Goal: Find specific page/section: Find specific page/section

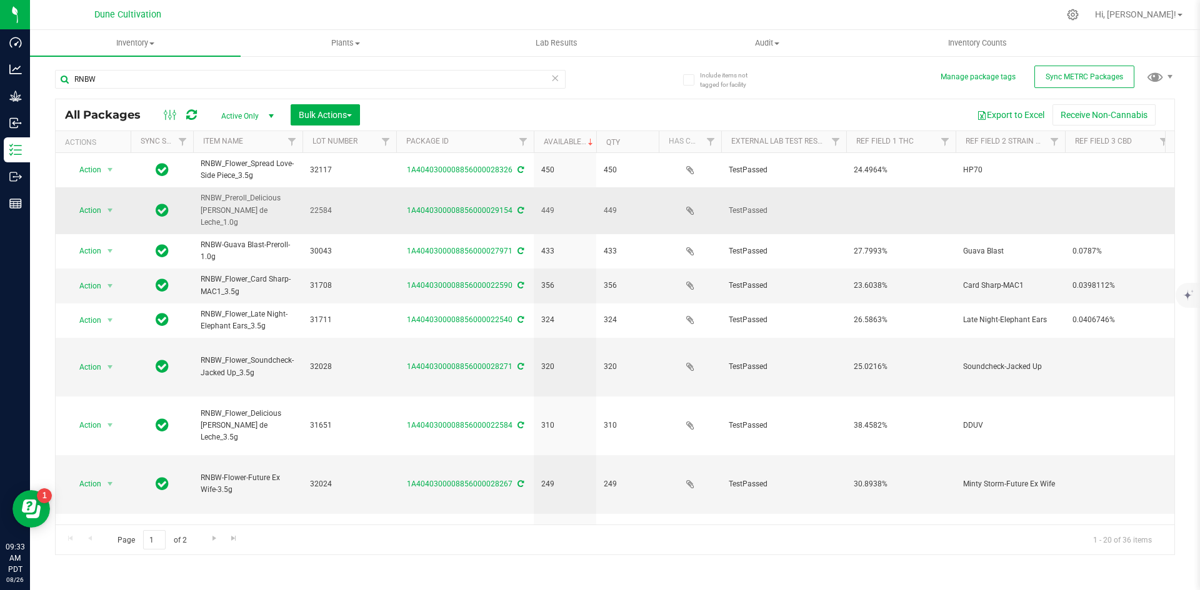
type input "RNBW"
drag, startPoint x: 270, startPoint y: 211, endPoint x: 252, endPoint y: 199, distance: 21.1
click at [252, 199] on span "RNBW_Preroll_Delicious [PERSON_NAME] de Leche_1.0g" at bounding box center [248, 210] width 94 height 36
copy span "Delicious [PERSON_NAME]"
click at [381, 114] on div "Export to Excel Receive Non-Cannabis" at bounding box center [766, 114] width 795 height 21
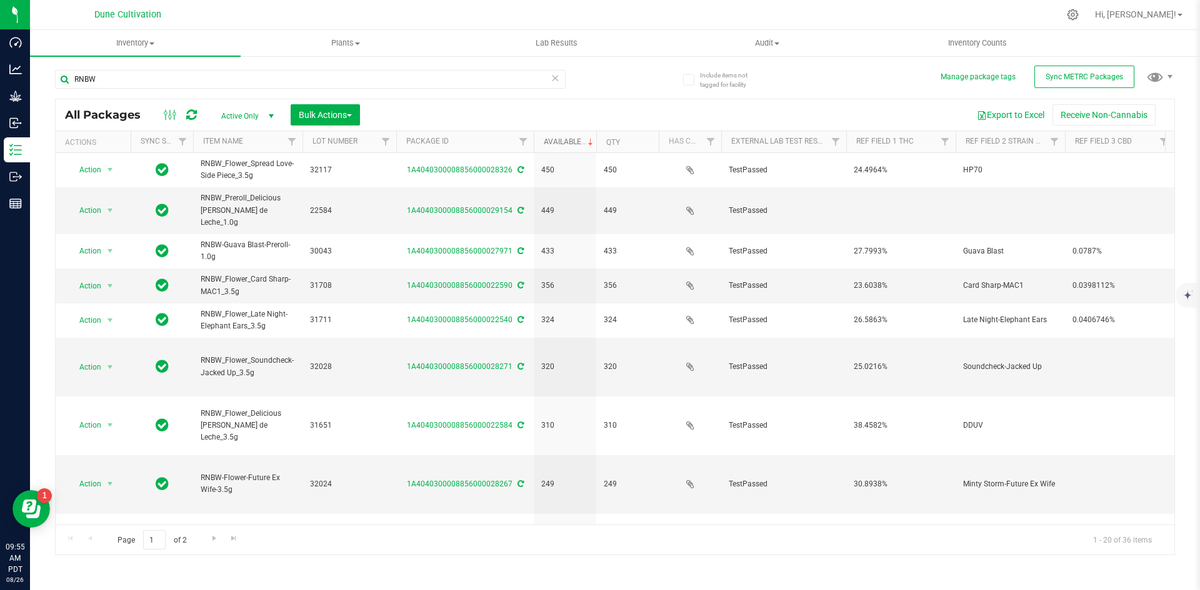
click at [552, 145] on link "Available" at bounding box center [570, 141] width 52 height 9
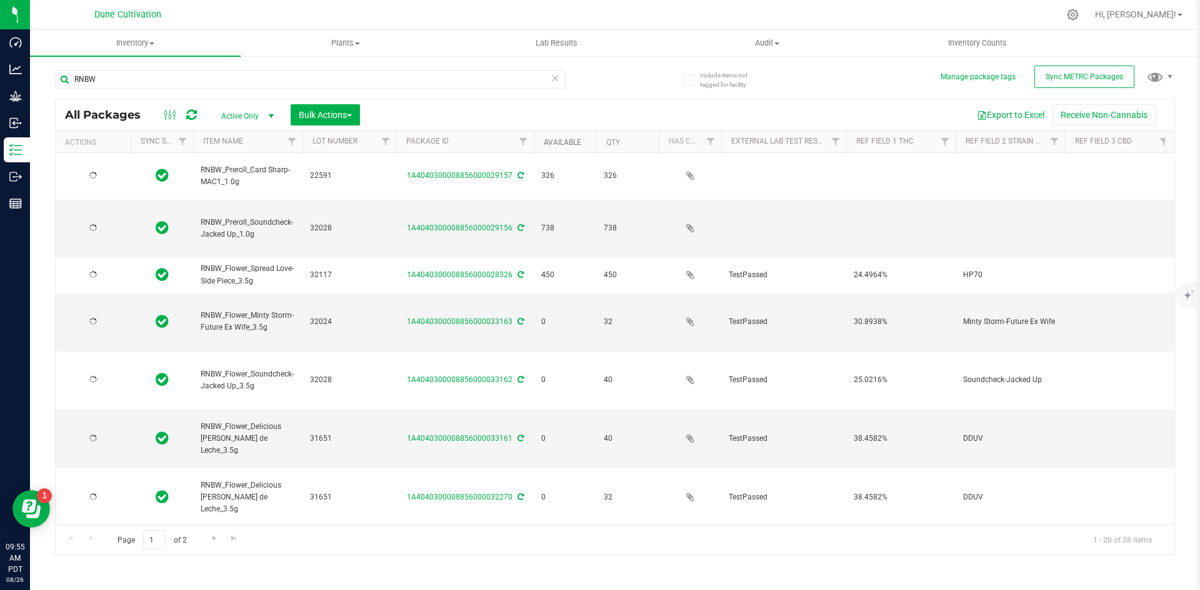
click at [554, 142] on link "Available" at bounding box center [562, 142] width 37 height 9
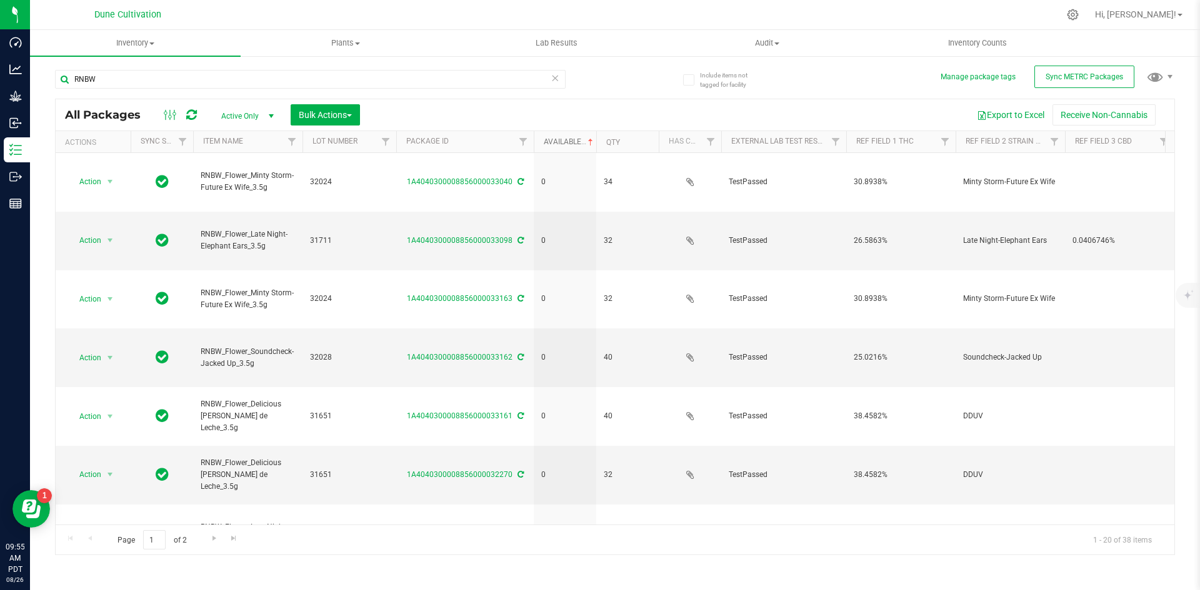
click at [554, 142] on link "Available" at bounding box center [570, 141] width 52 height 9
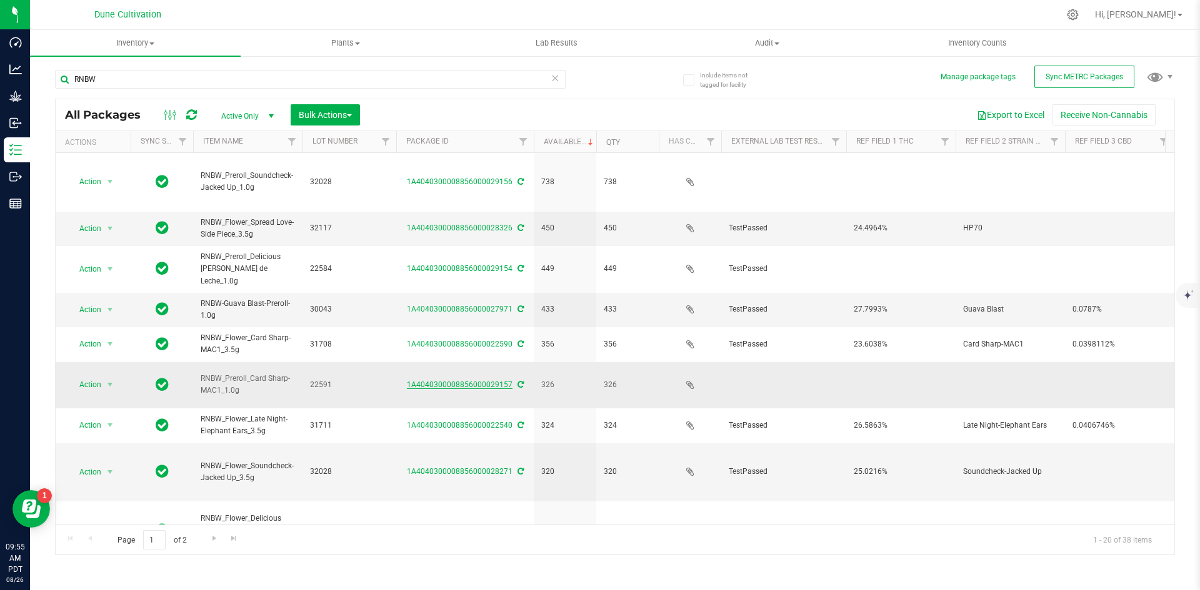
click at [427, 381] on link "1A4040300008856000029157" at bounding box center [460, 385] width 106 height 9
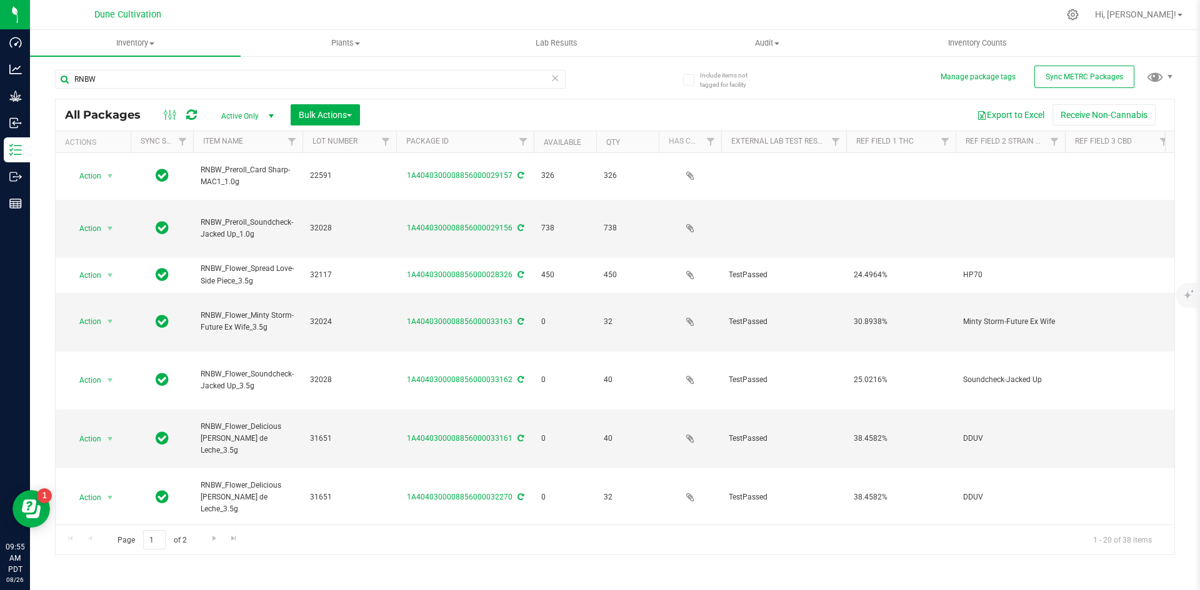
click at [556, 83] on icon at bounding box center [554, 77] width 9 height 15
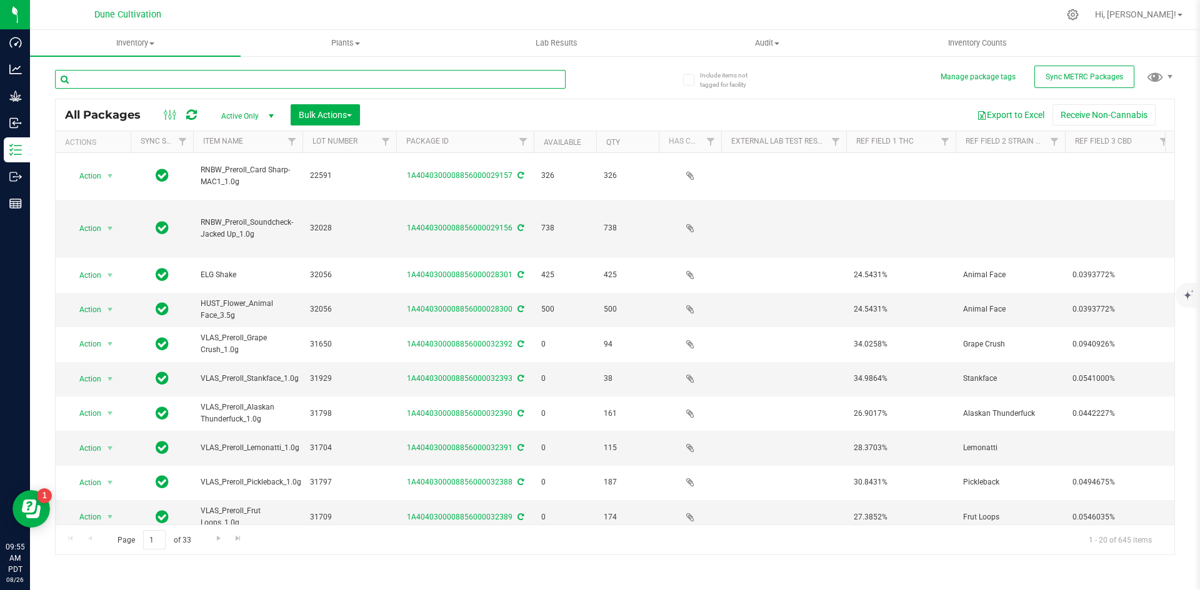
click at [282, 76] on input "text" at bounding box center [310, 79] width 510 height 19
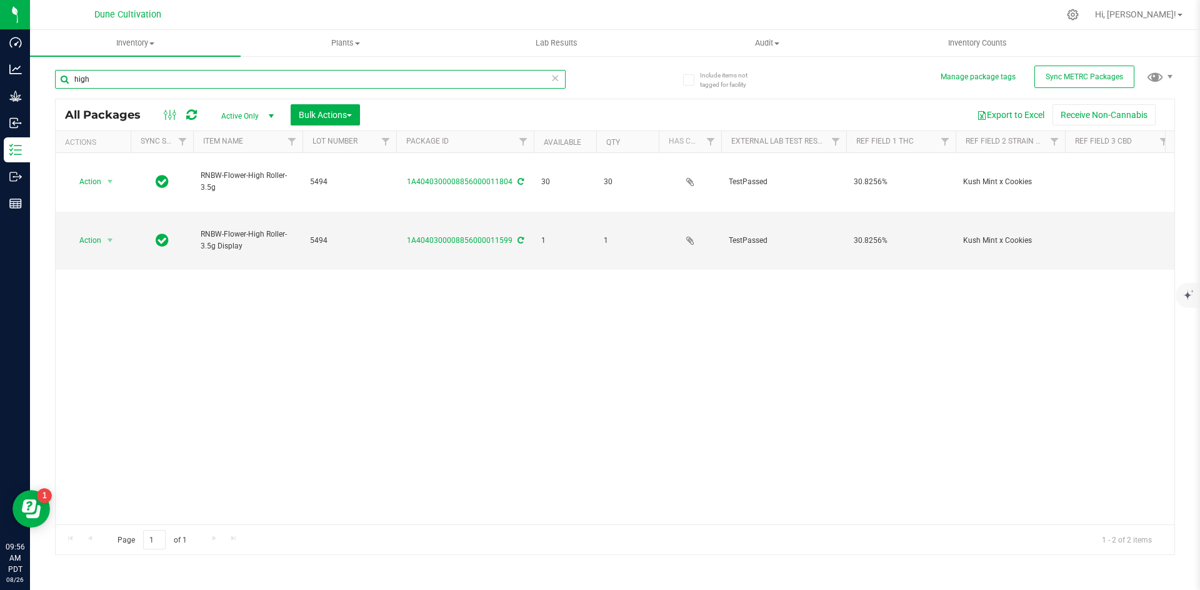
type input "high"
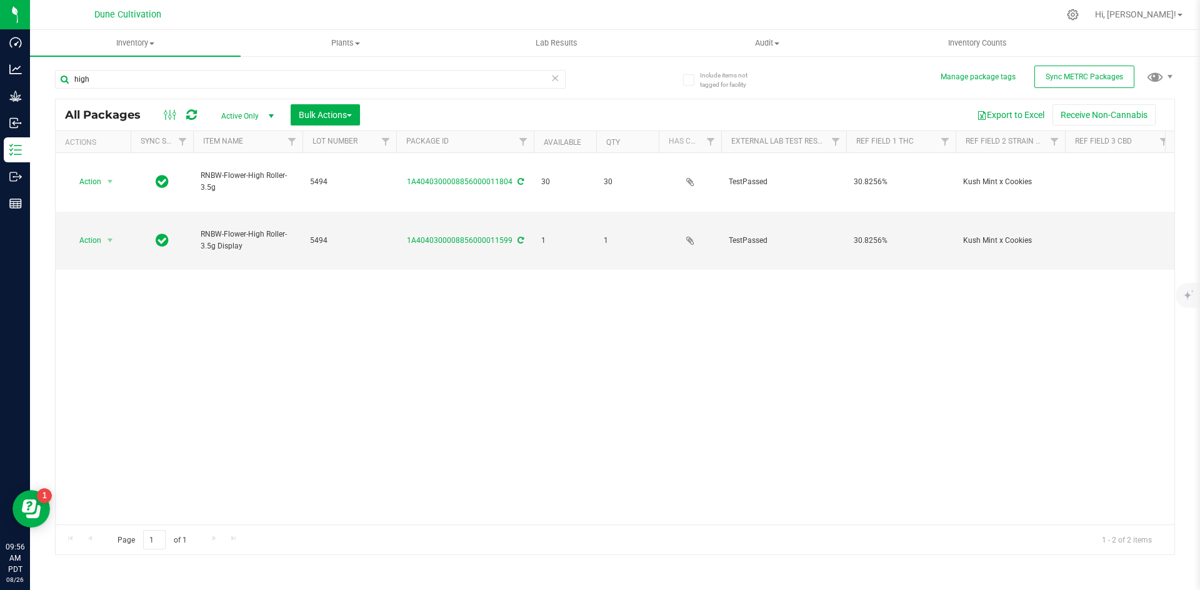
click at [555, 80] on icon at bounding box center [554, 77] width 9 height 15
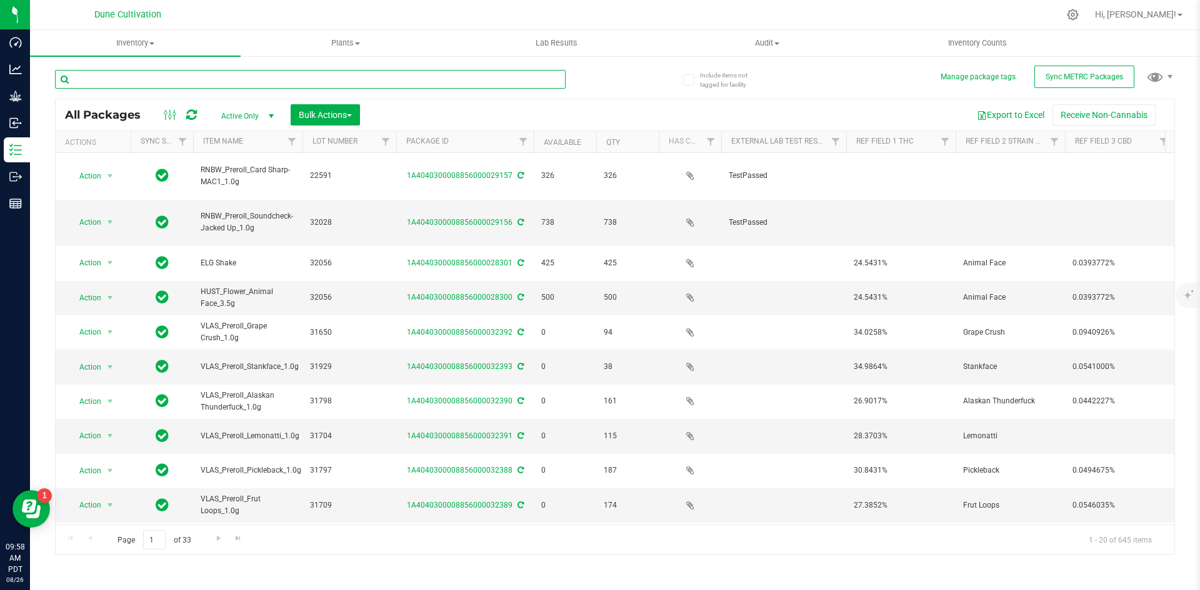
click at [159, 78] on input "text" at bounding box center [310, 79] width 510 height 19
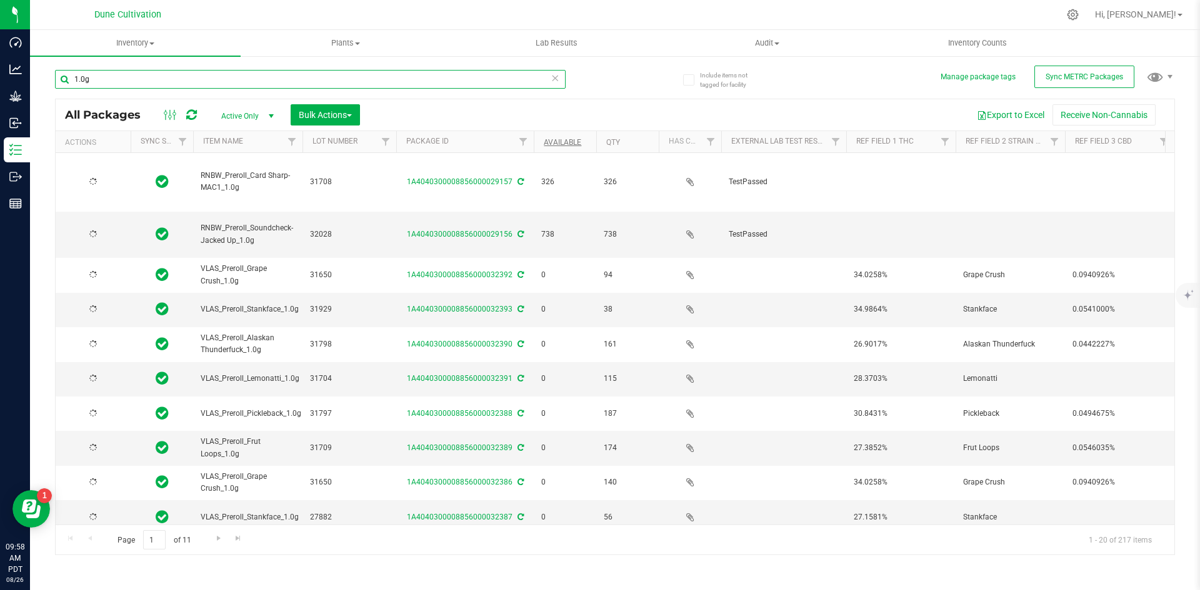
type input "1.0g"
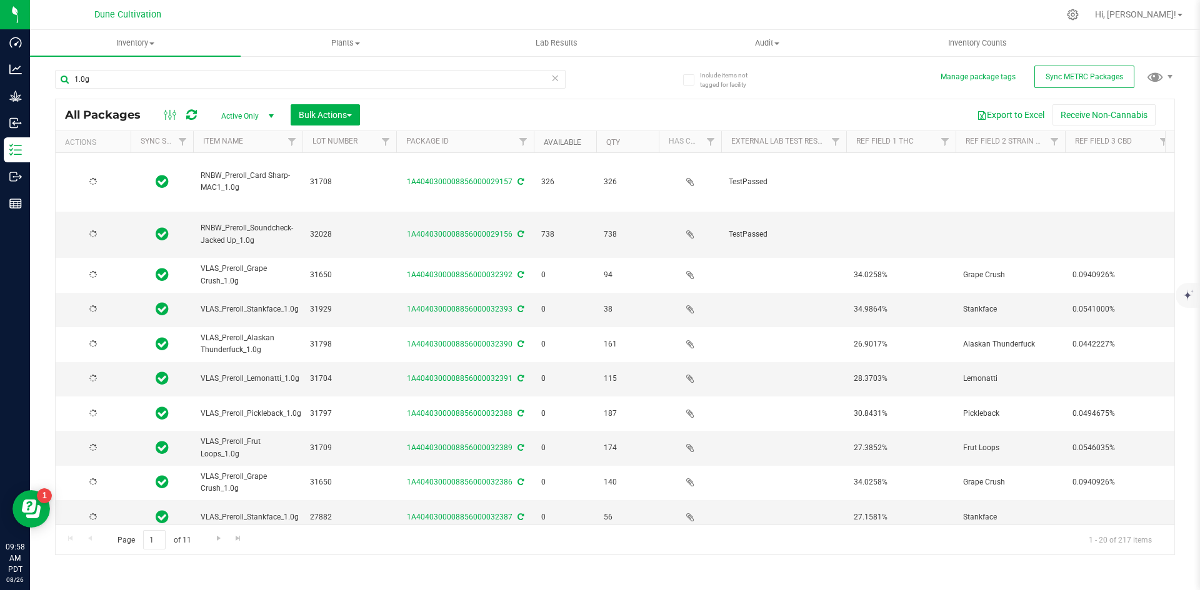
click at [558, 141] on link "Available" at bounding box center [562, 142] width 37 height 9
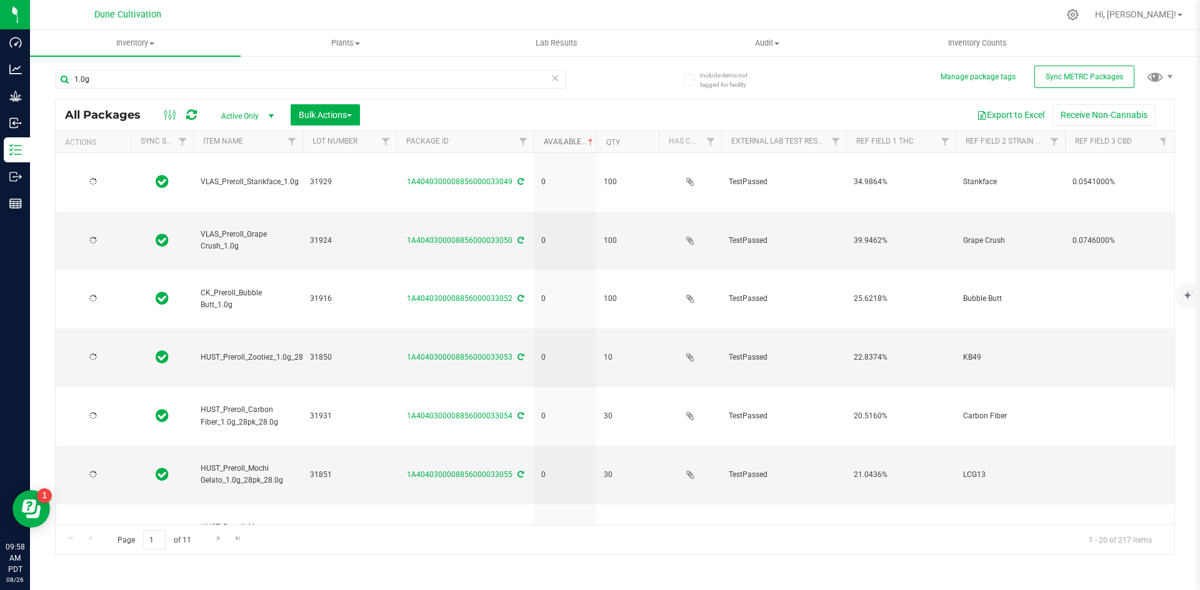
click at [558, 141] on link "Available" at bounding box center [570, 141] width 52 height 9
